Goal: Check status: Check status

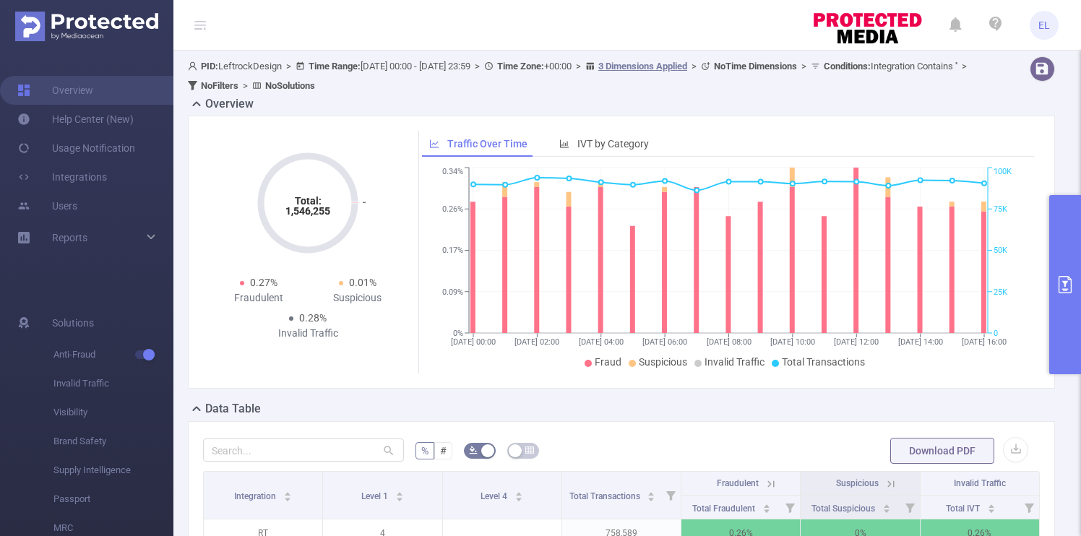
scroll to position [0, 3]
click at [1057, 246] on button "primary" at bounding box center [1065, 284] width 32 height 179
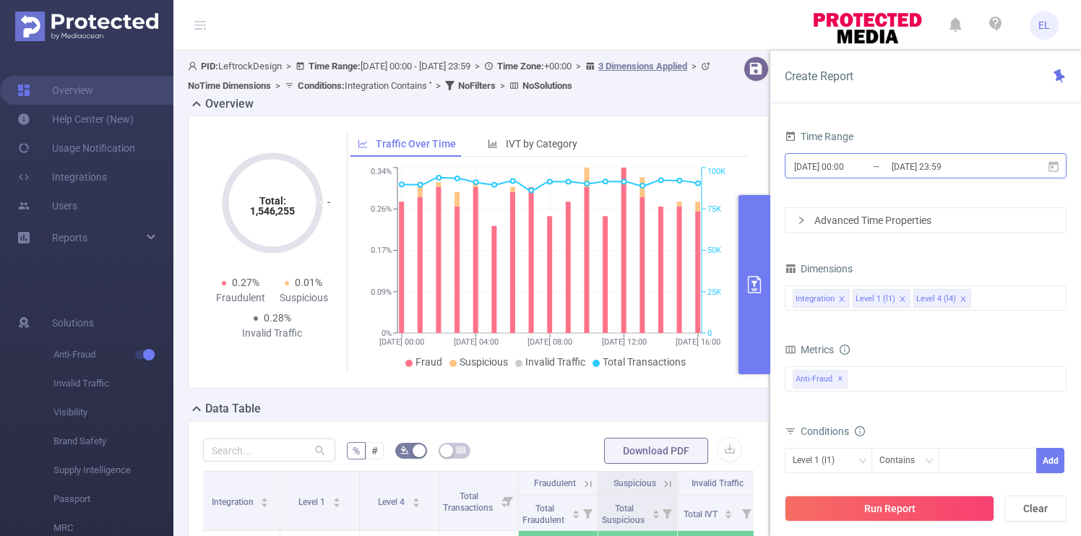
click at [895, 166] on input "[DATE] 23:59" at bounding box center [948, 167] width 117 height 20
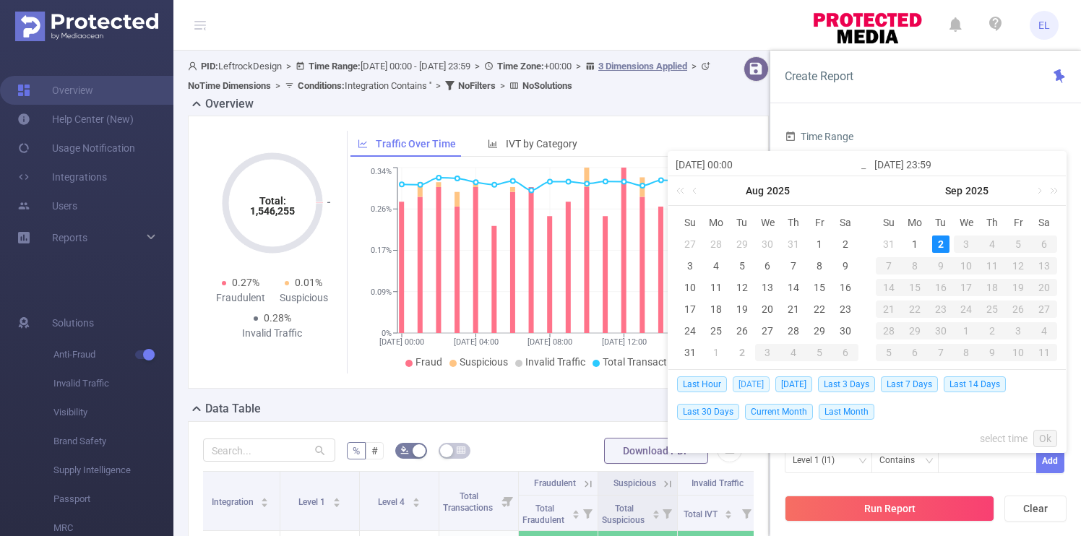
click at [749, 381] on span "[DATE]" at bounding box center [750, 384] width 37 height 16
type input "[DATE] 00:00"
type input "[DATE] 23:59"
click at [749, 373] on div "Traffic Over Time IVT by Category [DATE] 00:00 [DATE] 04:00 [DATE] 08:00 [DATE]…" at bounding box center [547, 252] width 413 height 243
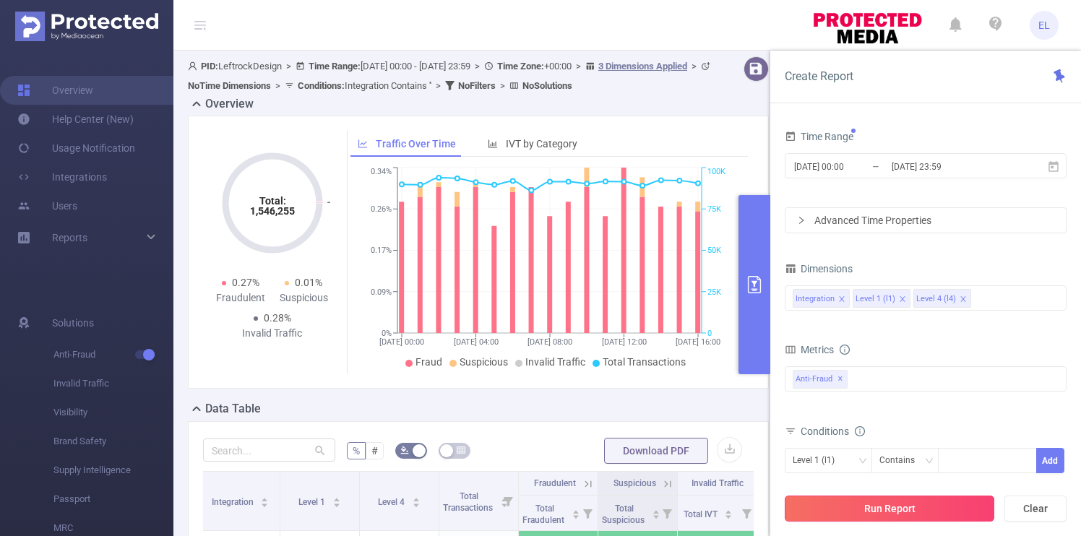
click at [878, 513] on button "Run Report" at bounding box center [888, 509] width 209 height 26
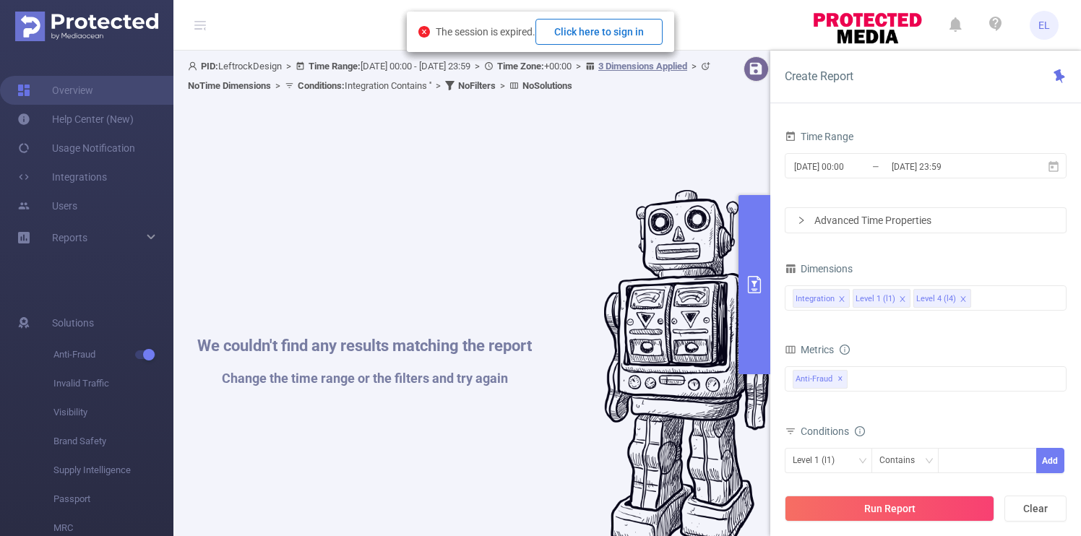
click at [615, 20] on button "Click here to sign in" at bounding box center [598, 32] width 127 height 26
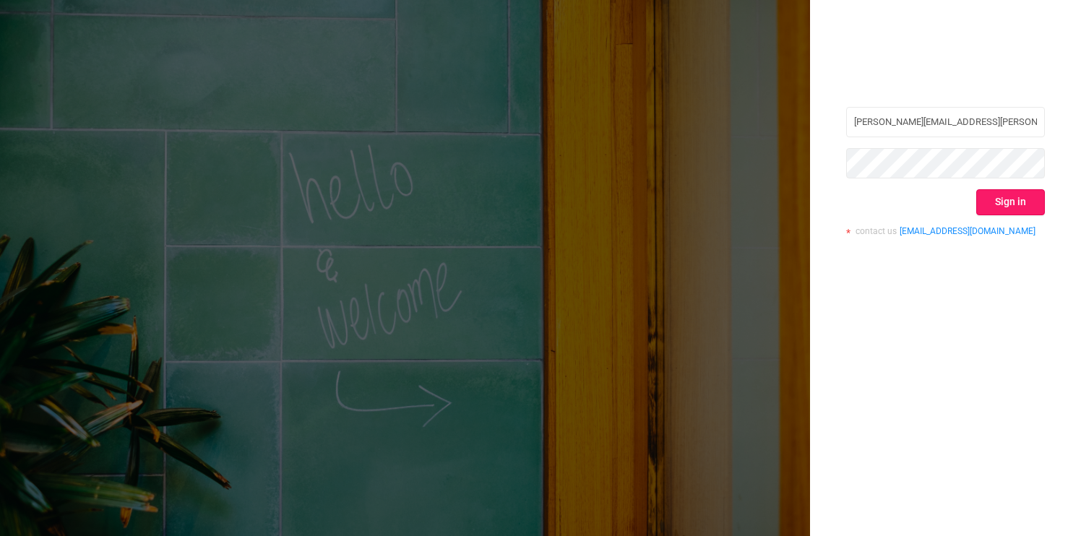
click at [1000, 211] on button "Sign in" at bounding box center [1010, 202] width 69 height 26
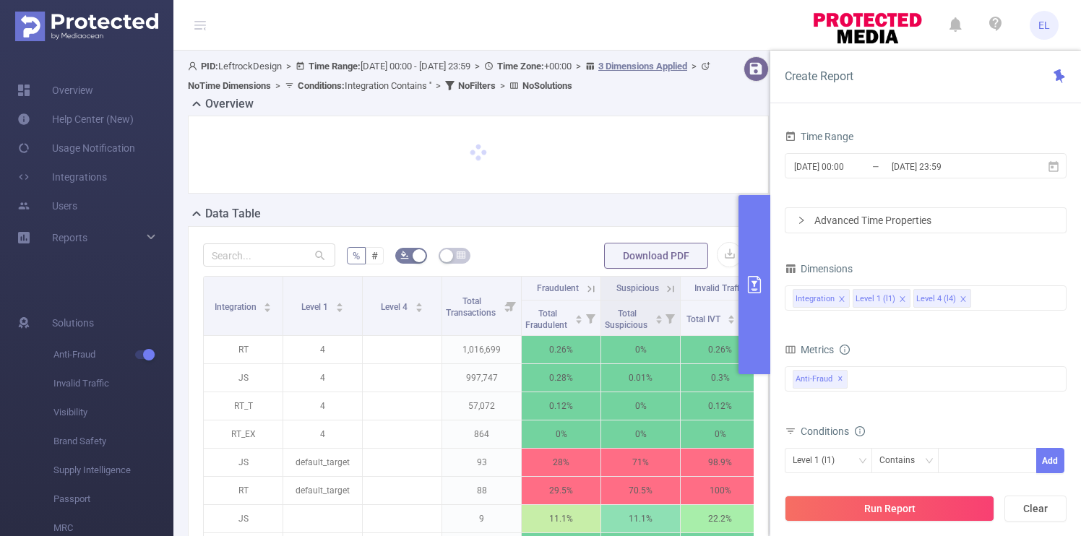
click at [912, 171] on input "[DATE] 23:59" at bounding box center [948, 167] width 117 height 20
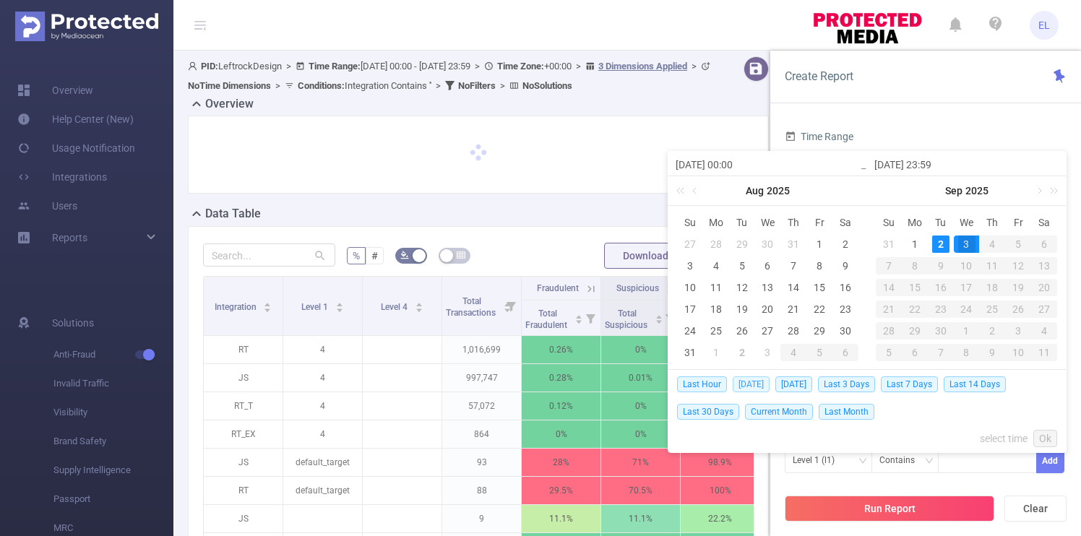
click at [756, 385] on span "[DATE]" at bounding box center [750, 384] width 37 height 16
type input "[DATE] 00:00"
type input "[DATE] 23:59"
click at [756, 385] on div "Overview Data Table % # Download PDF Integration Level 1 Level 4 Total Transact…" at bounding box center [484, 413] width 592 height 636
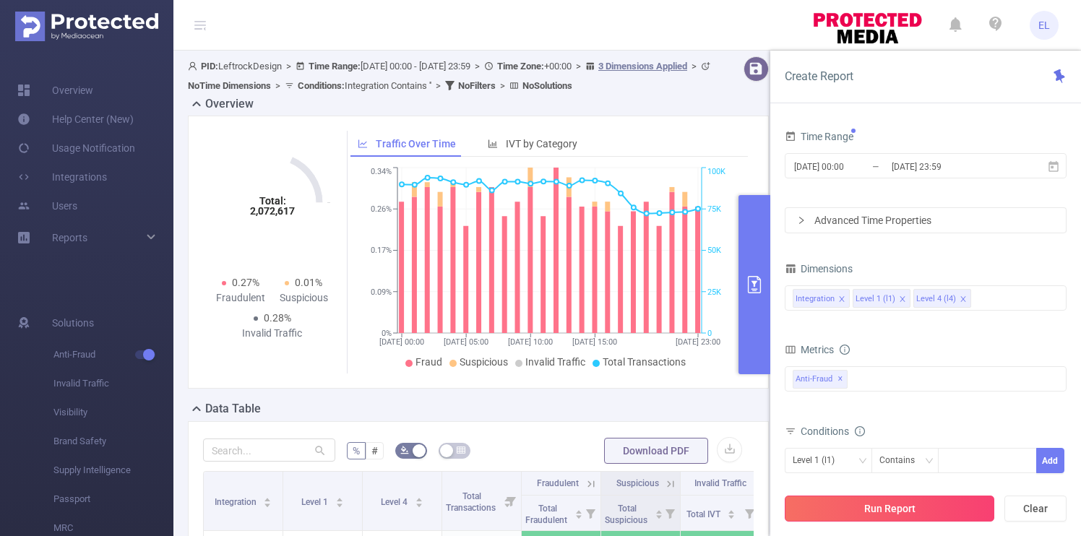
click at [869, 508] on button "Run Report" at bounding box center [888, 509] width 209 height 26
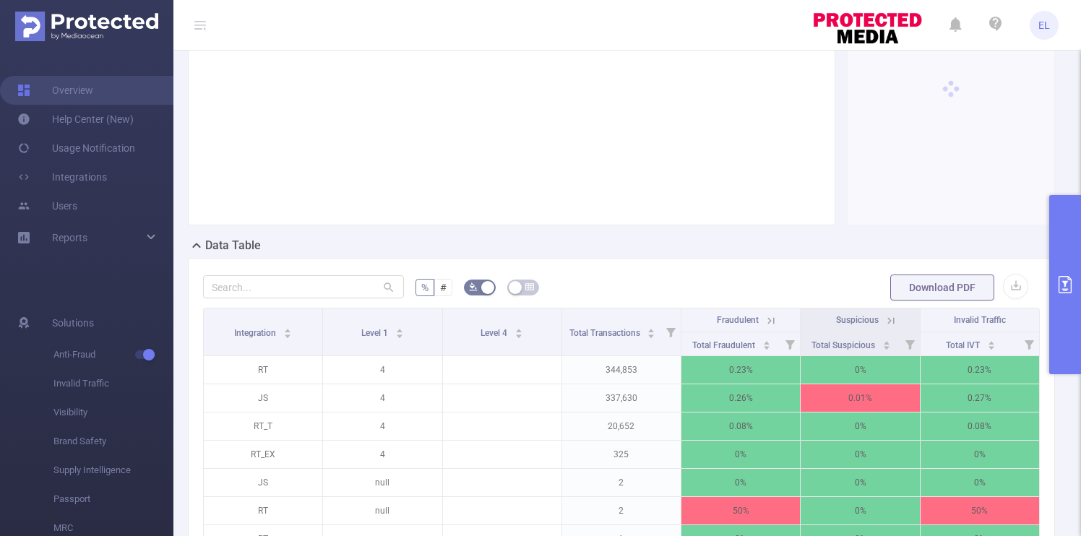
scroll to position [165, 0]
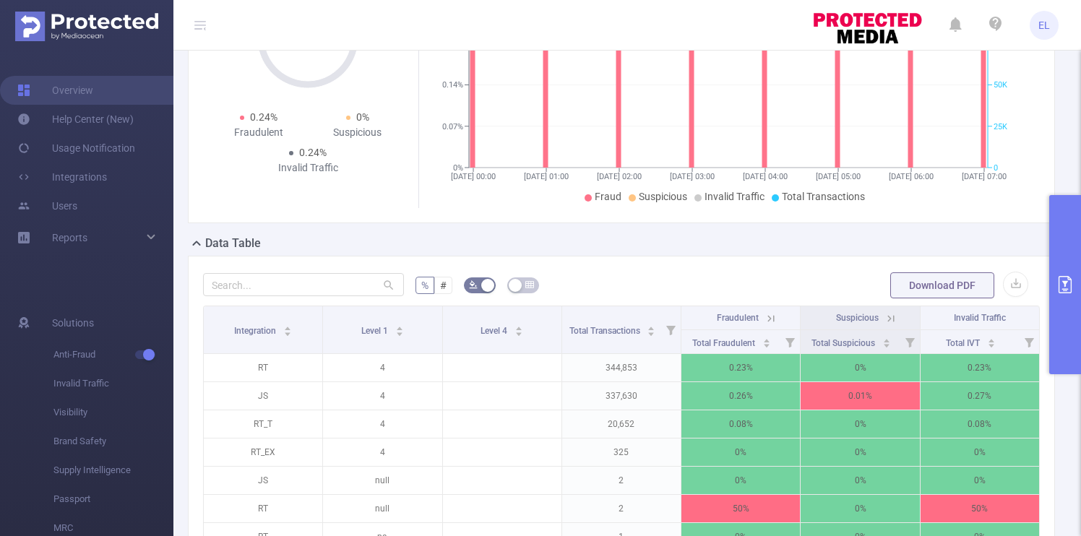
click at [896, 321] on icon at bounding box center [890, 318] width 13 height 13
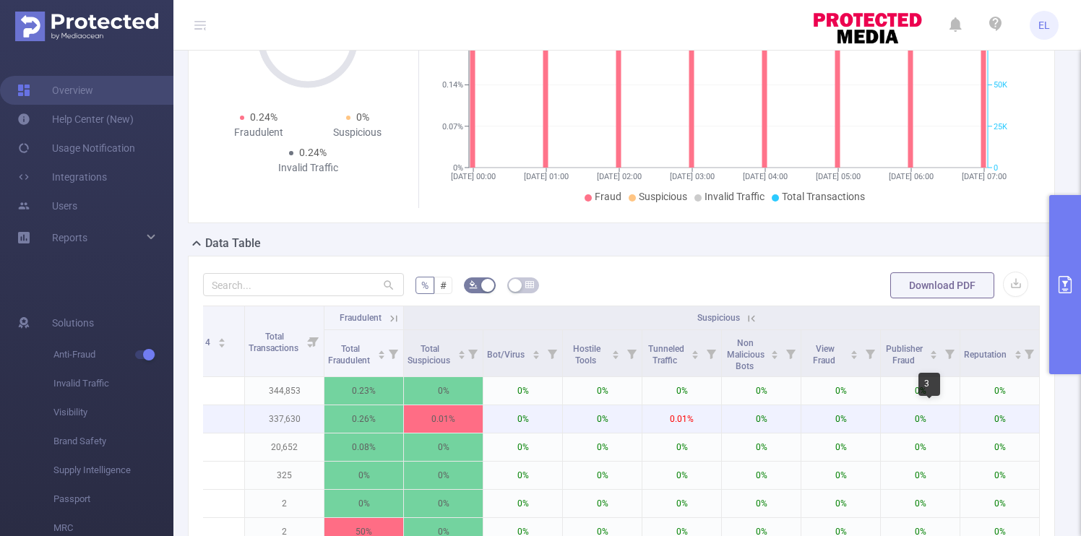
scroll to position [0, 280]
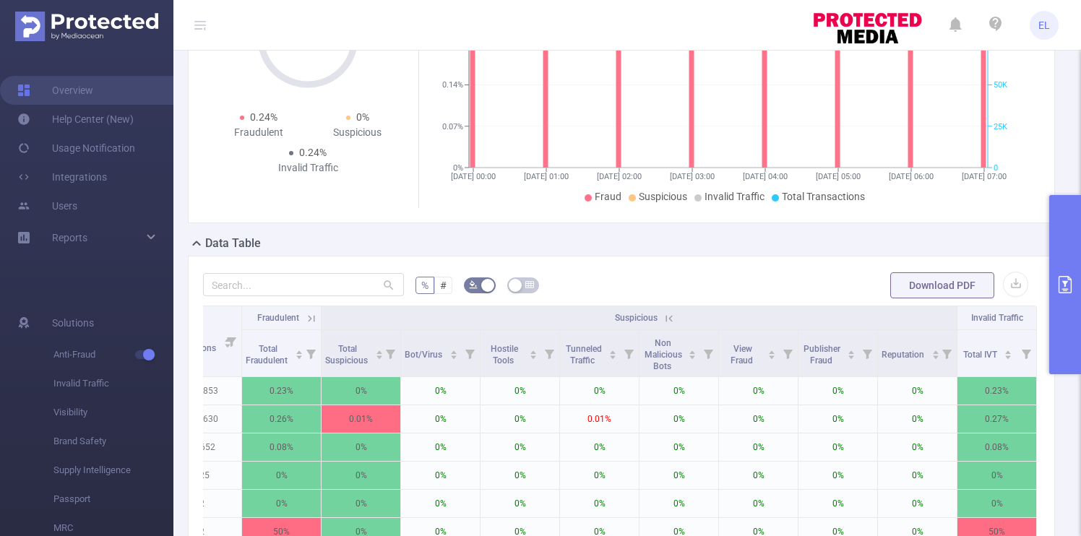
click at [311, 319] on icon at bounding box center [311, 318] width 7 height 7
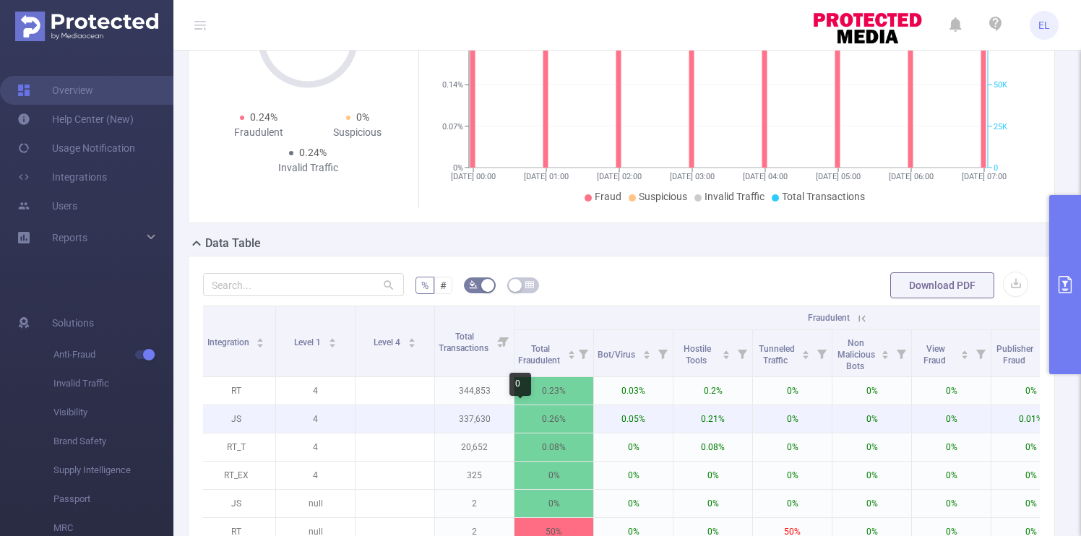
scroll to position [0, 0]
